Goal: Task Accomplishment & Management: Complete application form

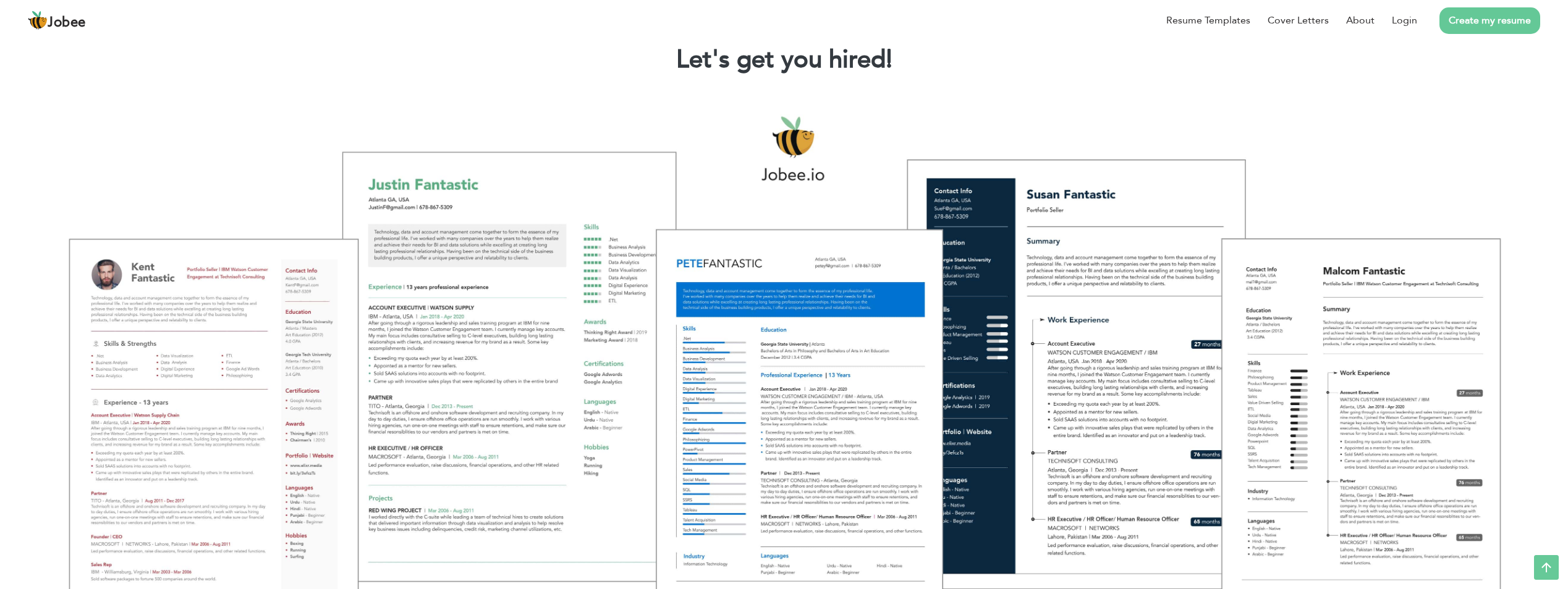
scroll to position [62, 0]
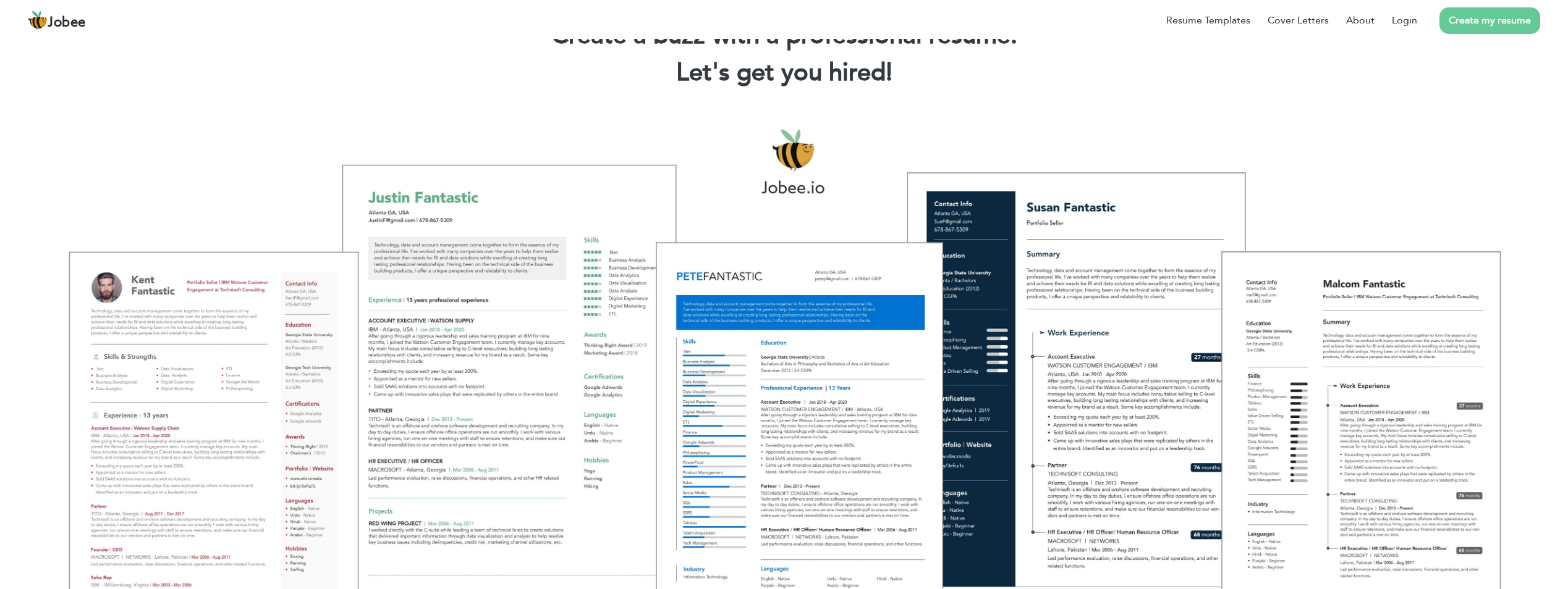
click at [1475, 24] on link "Create my resume" at bounding box center [1490, 21] width 101 height 27
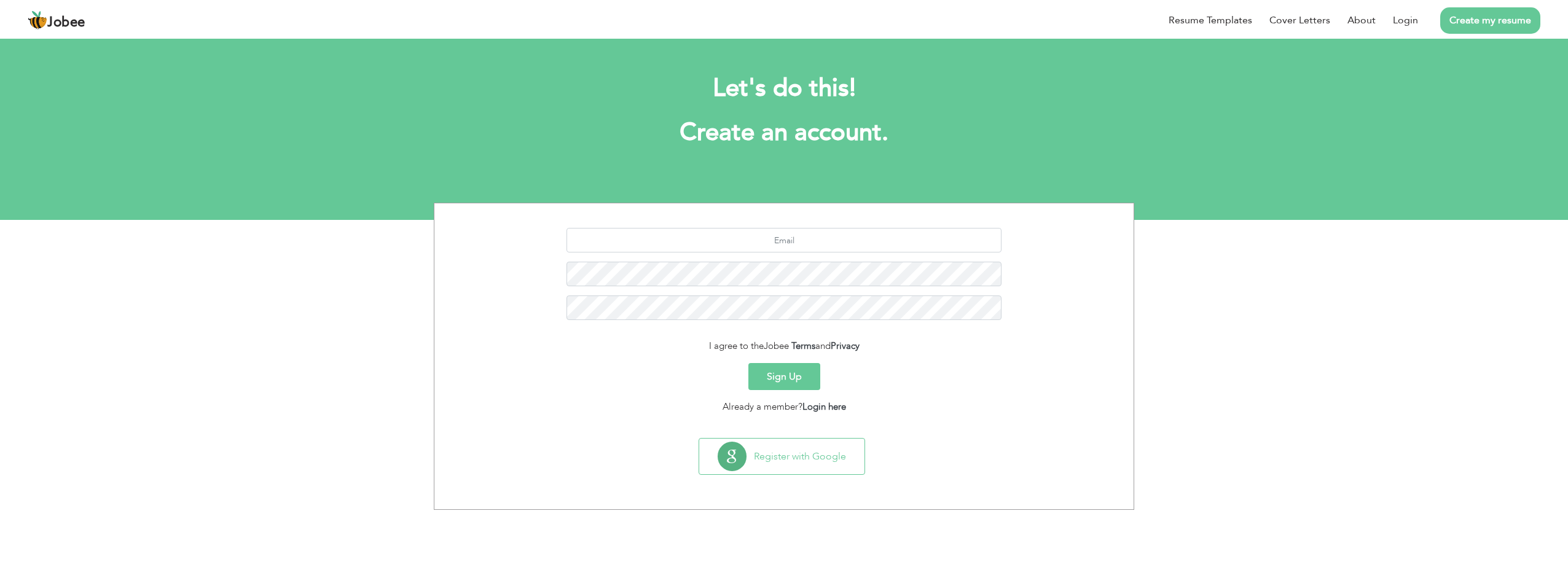
click at [55, 18] on span "Jobee" at bounding box center [67, 22] width 38 height 14
